Goal: Check status: Check status

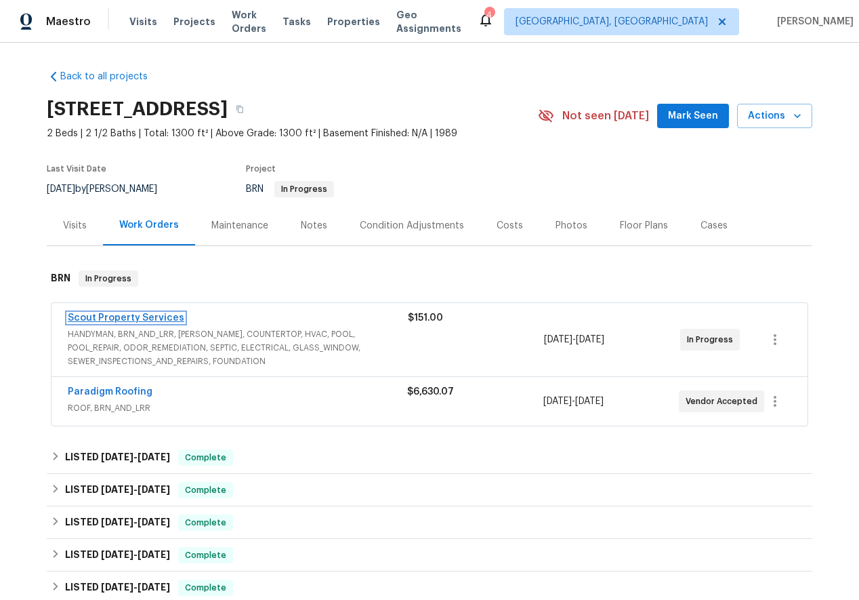
click at [131, 315] on link "Scout Property Services" at bounding box center [126, 317] width 117 height 9
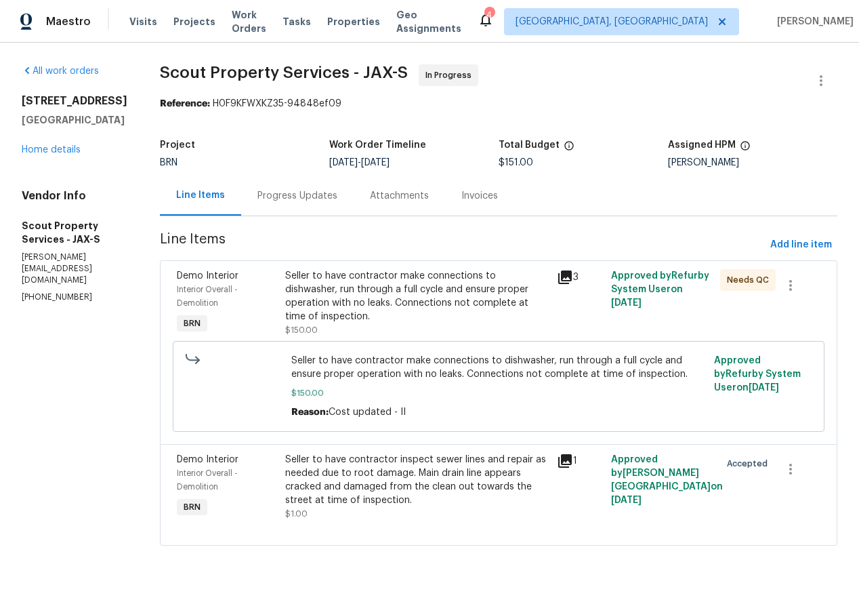
click at [281, 190] on div "Progress Updates" at bounding box center [298, 196] width 80 height 14
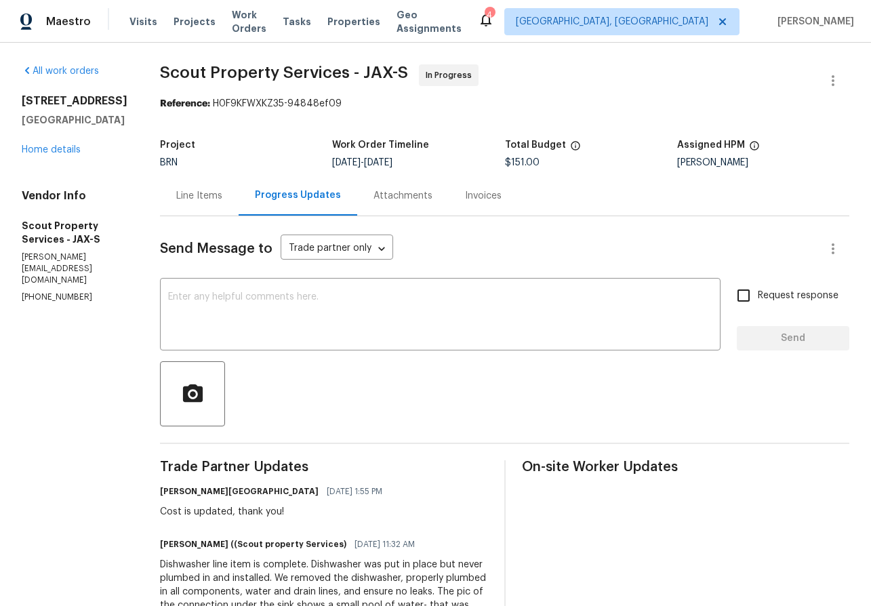
drag, startPoint x: 54, startPoint y: 143, endPoint x: 22, endPoint y: 115, distance: 42.3
click at [22, 108] on h2 "[STREET_ADDRESS]" at bounding box center [75, 101] width 106 height 14
copy h2 "[STREET_ADDRESS]"
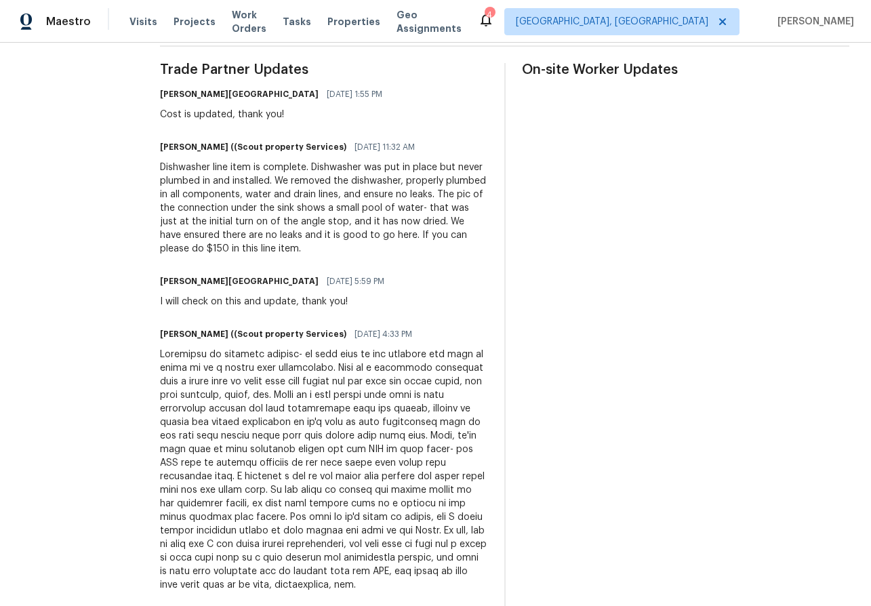
scroll to position [400, 0]
